Goal: Register for event/course

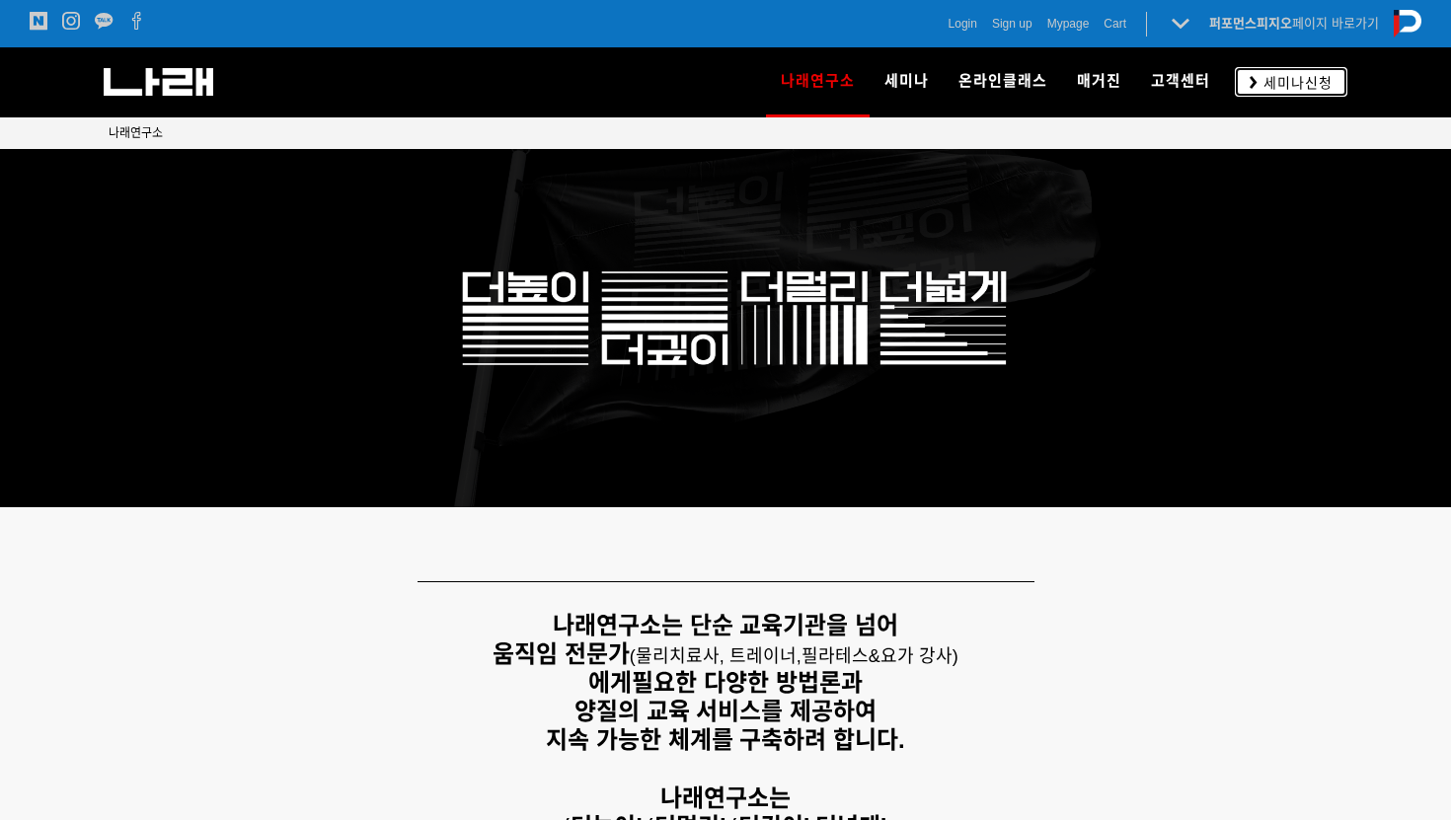
click at [1273, 74] on span "세미나신청" at bounding box center [1295, 83] width 75 height 20
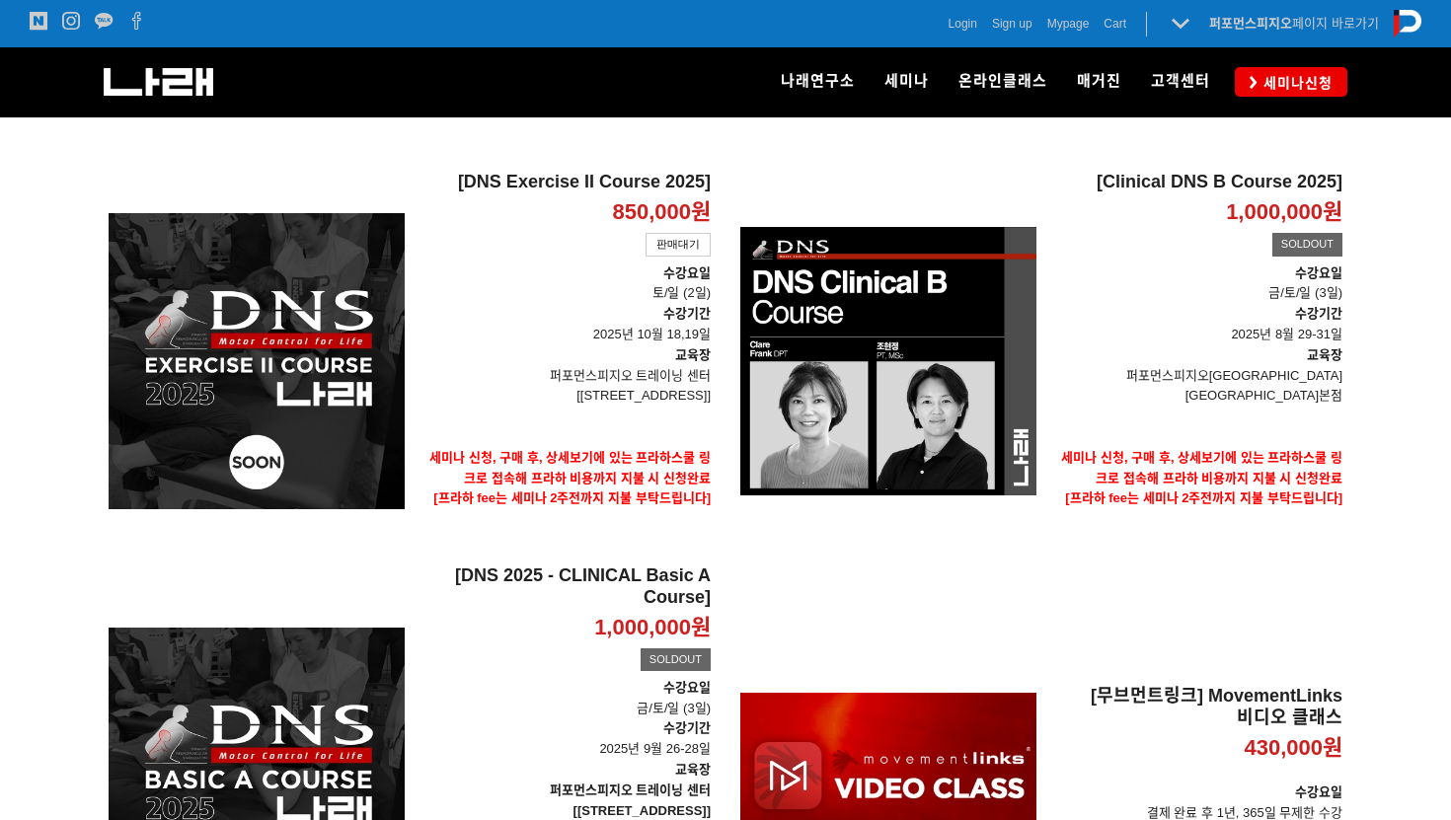
scroll to position [641, 0]
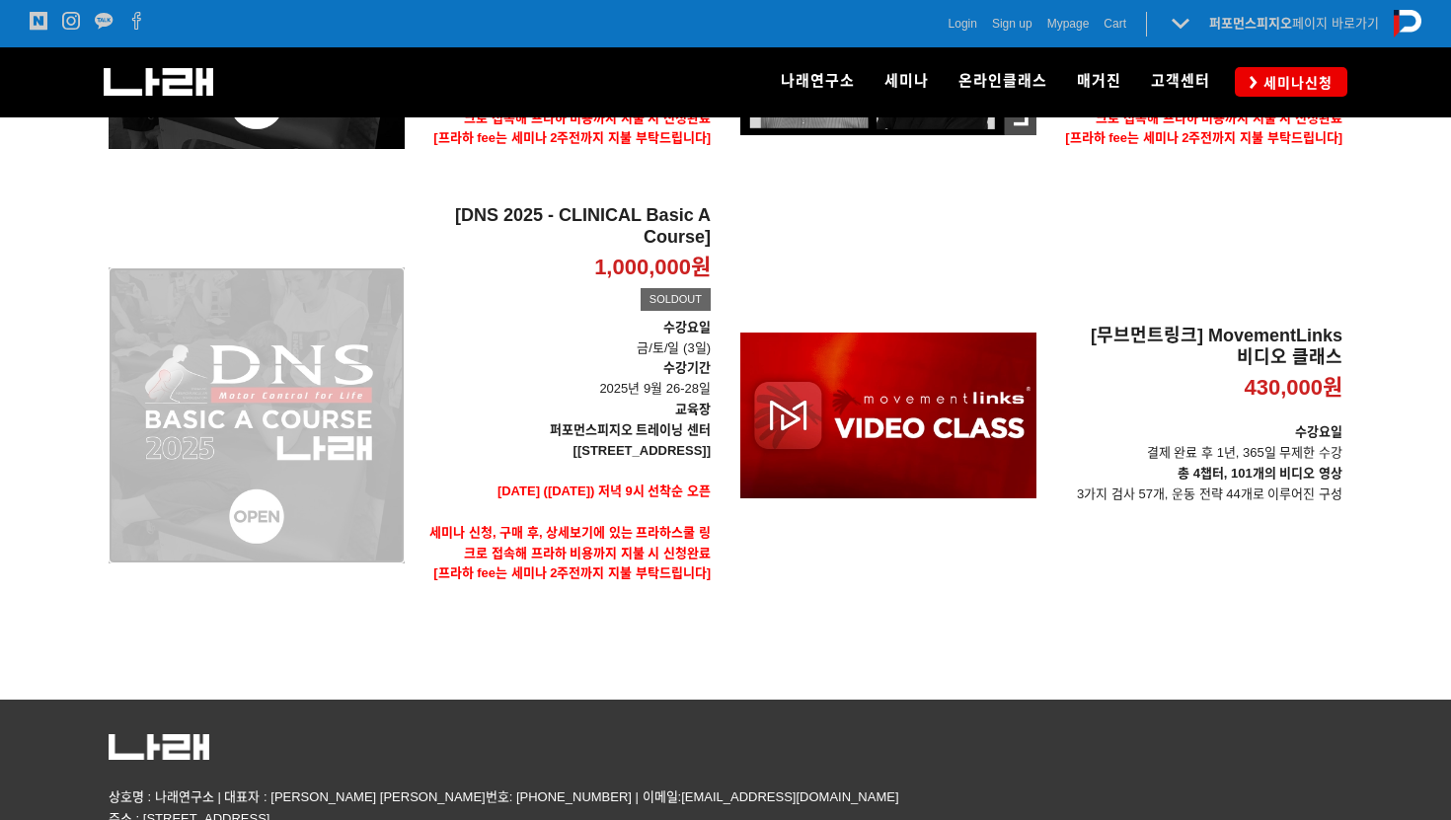
click at [334, 433] on div "[DNS 2025 - CLINICAL Basic A Course] 1,000,000원 TIME SALE SOLDOUT" at bounding box center [257, 415] width 296 height 421
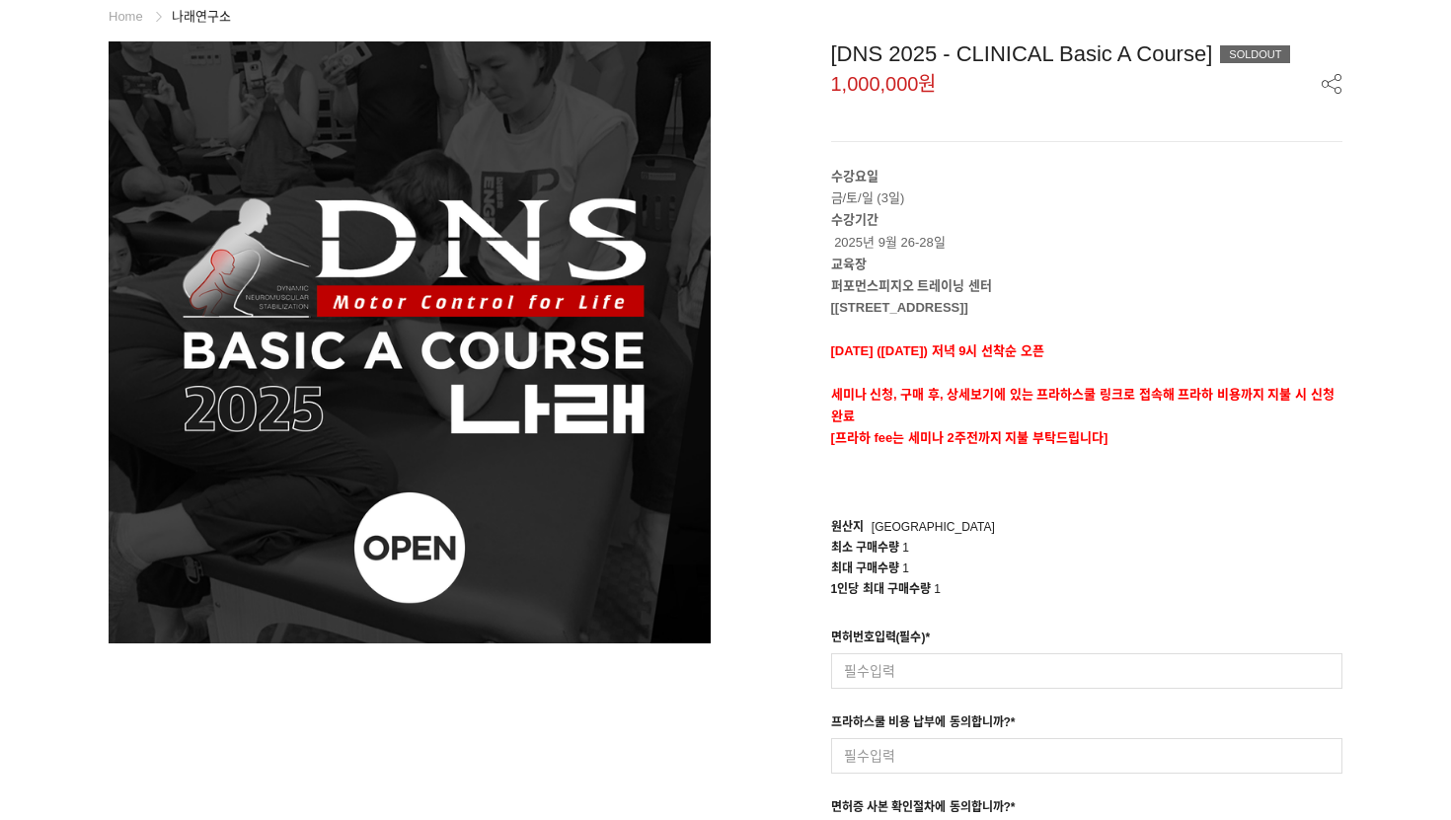
scroll to position [187, 0]
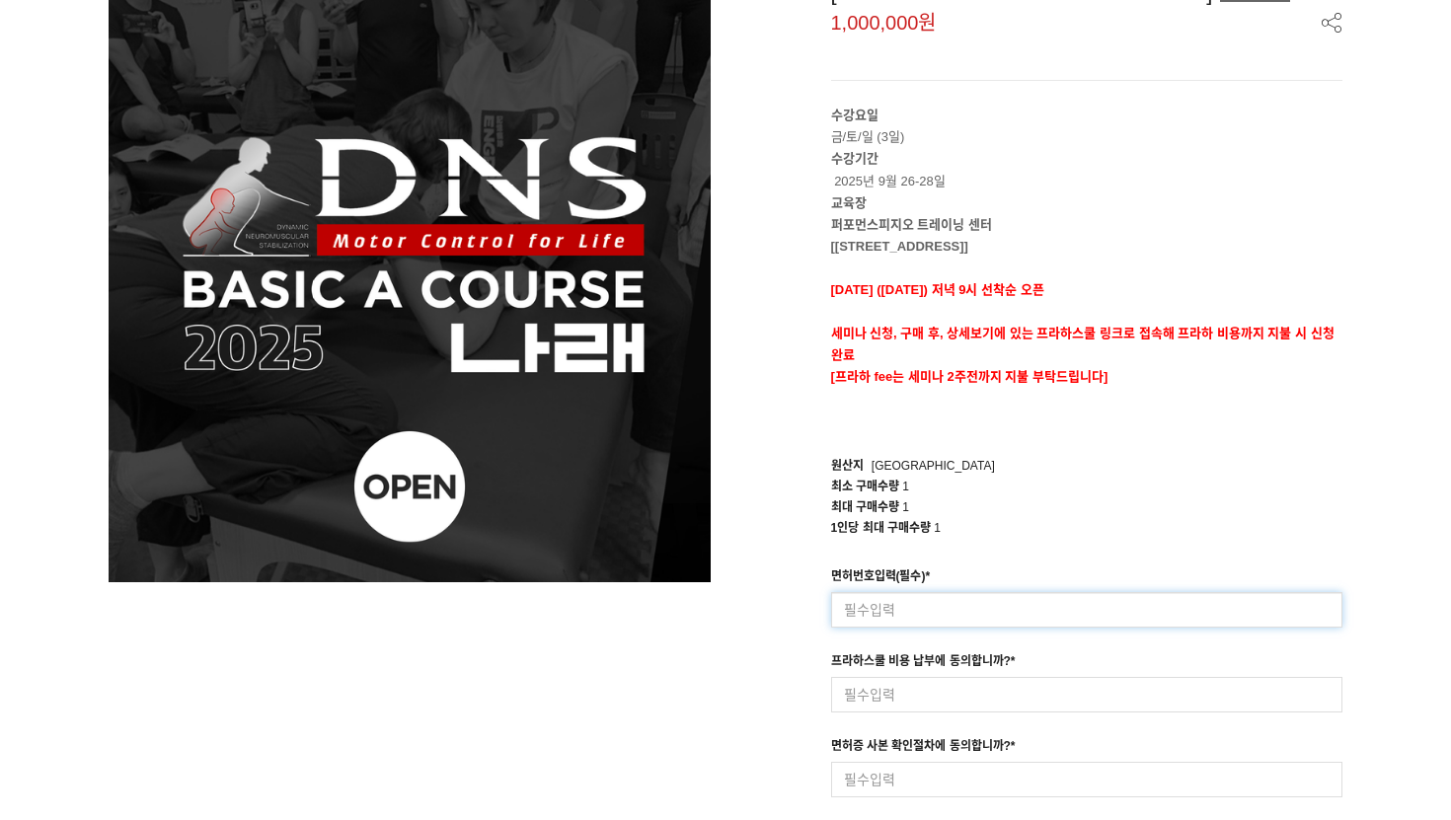
click at [895, 622] on input at bounding box center [1087, 610] width 512 height 36
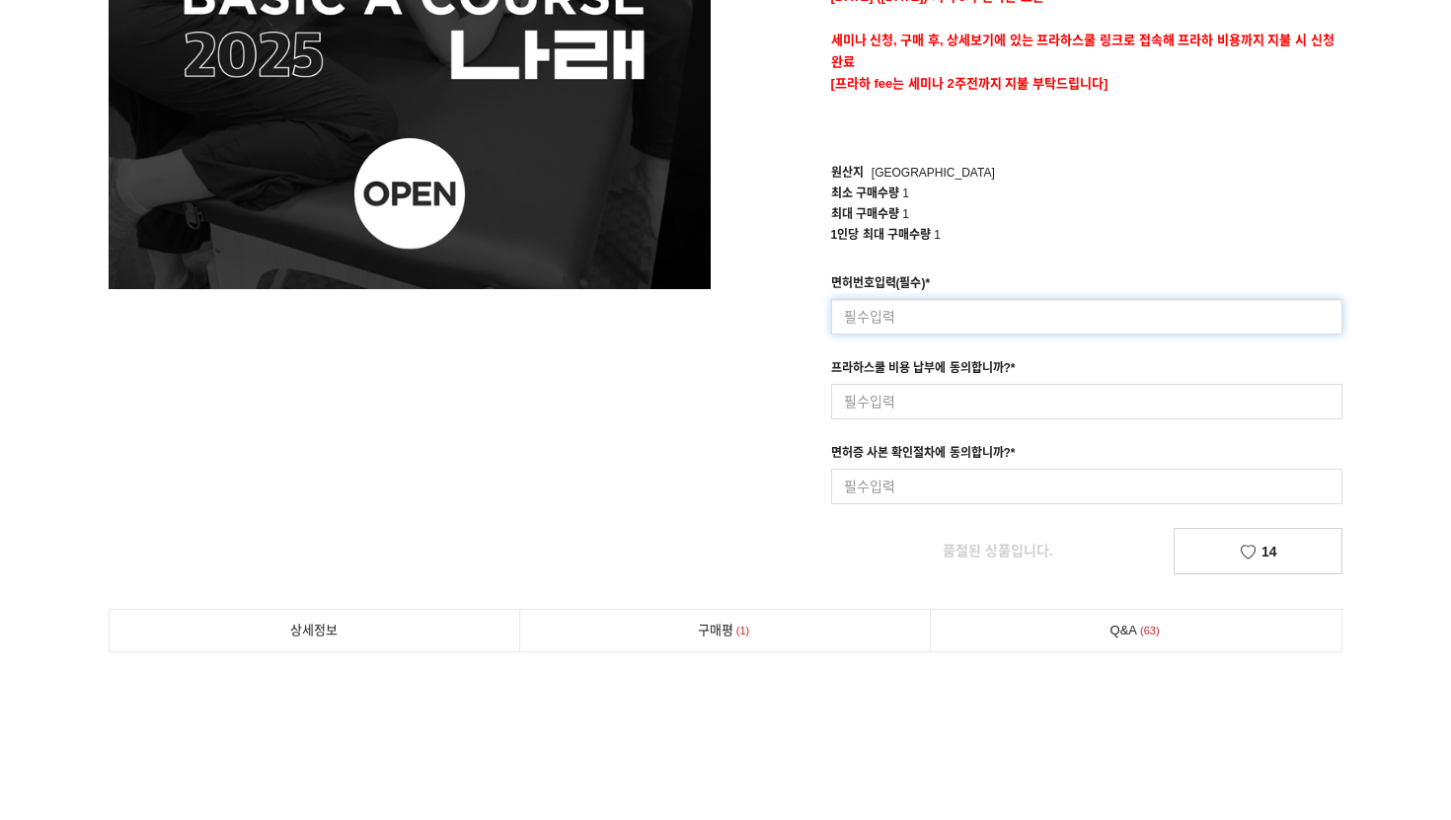
scroll to position [487, 0]
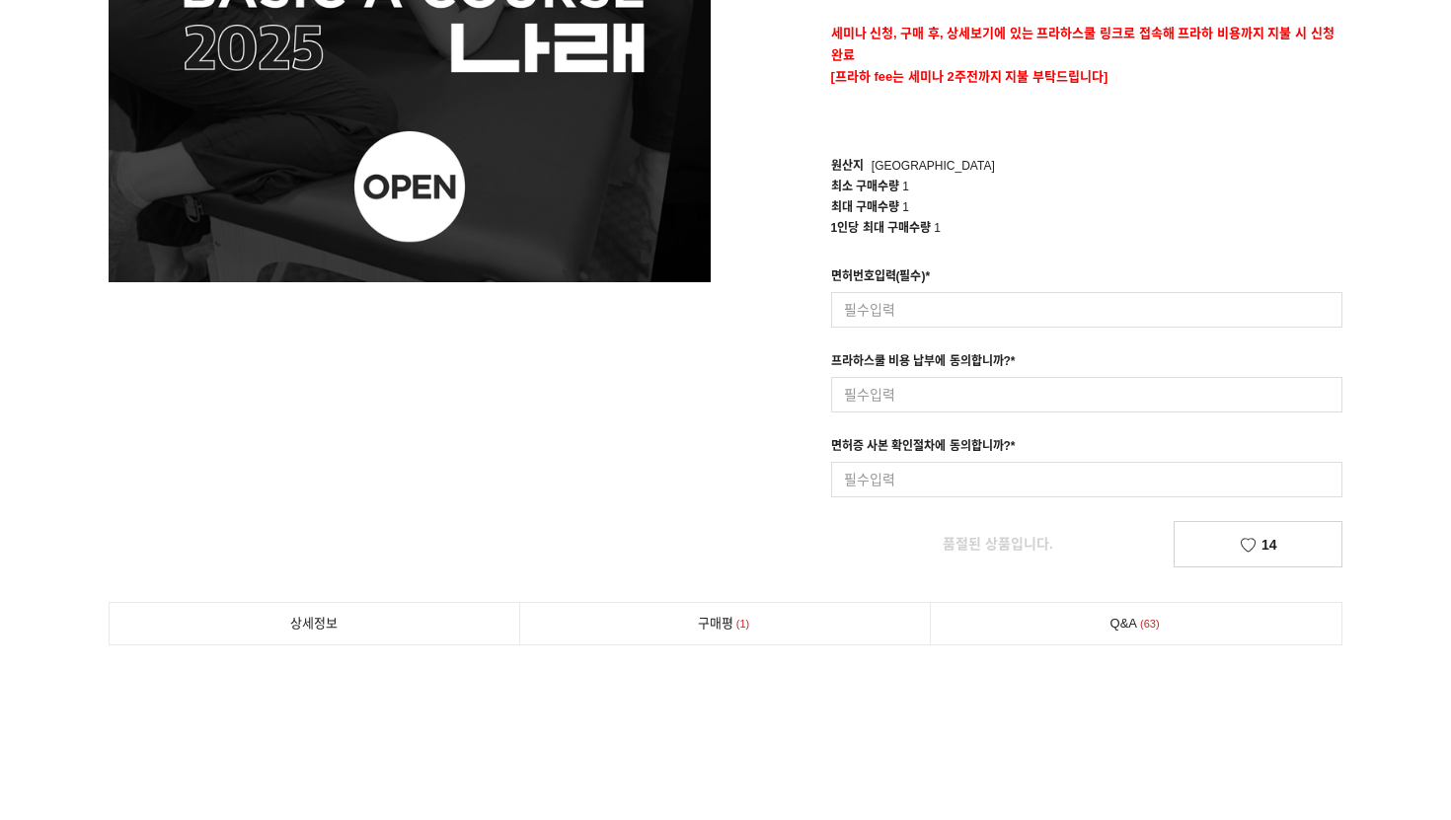
click at [884, 412] on div "면허번호입력(필수) * 입력형 옵션을 입력해 주세요 최대 50자 이내로 입력해 주세요. 프라하스쿨 비용 납부에 동의합니까? * 입력형 옵션을 …" at bounding box center [1087, 382] width 542 height 231
click at [885, 462] on input at bounding box center [1087, 480] width 512 height 36
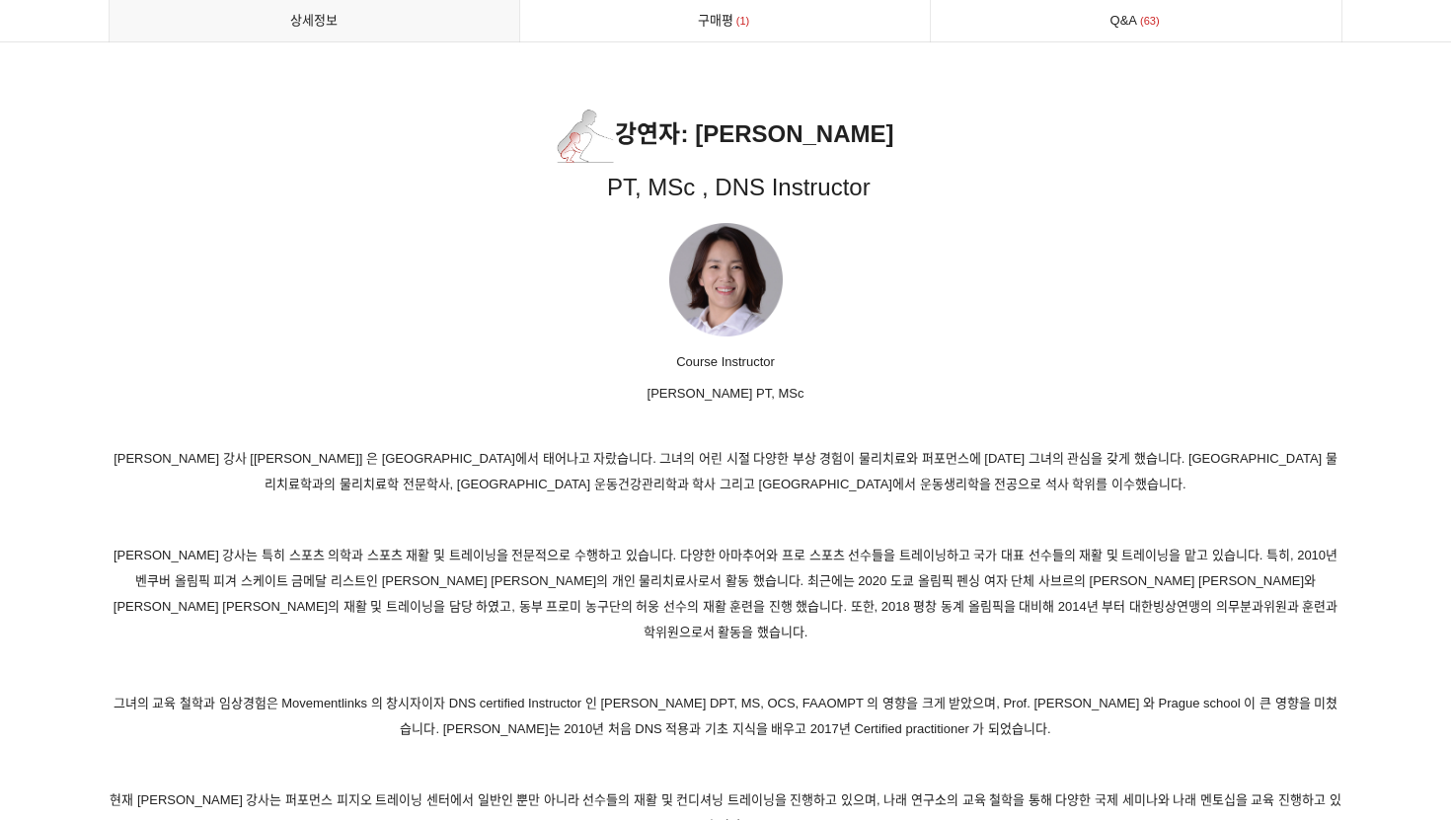
scroll to position [9452, 0]
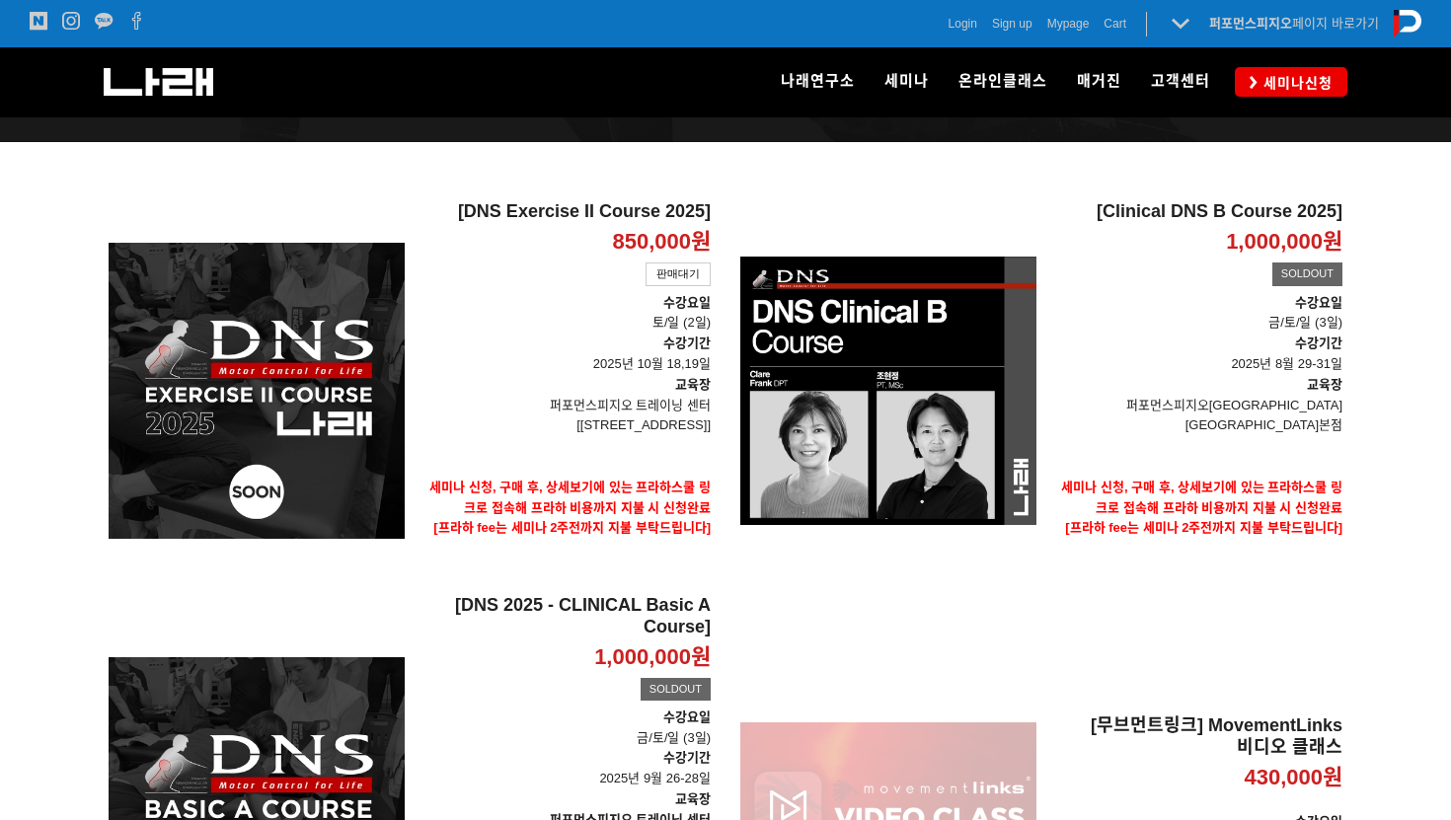
scroll to position [10, 0]
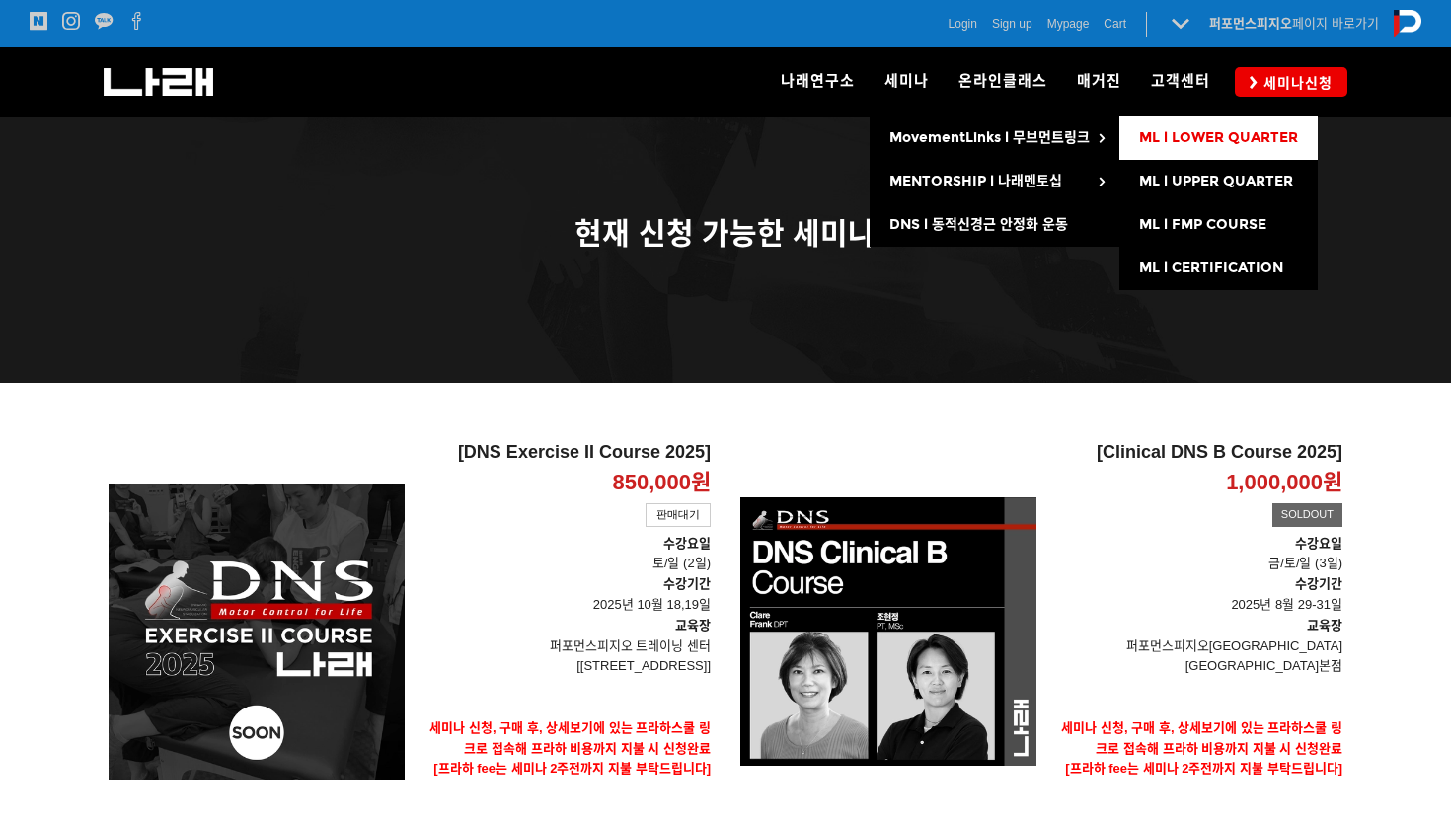
click at [1196, 150] on link "ML l LOWER QUARTER" at bounding box center [1218, 137] width 198 height 43
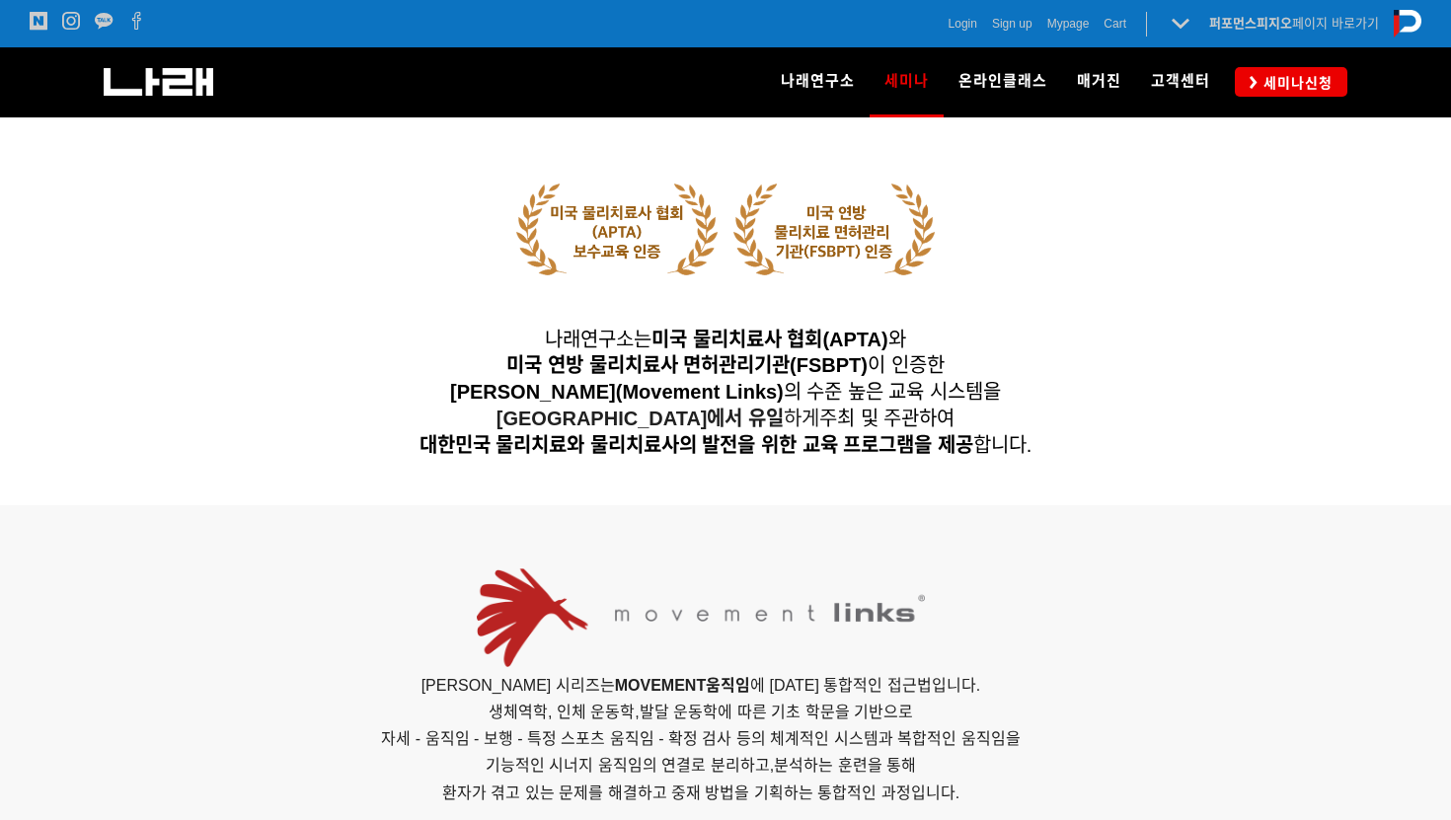
scroll to position [343, 0]
